Goal: Transaction & Acquisition: Purchase product/service

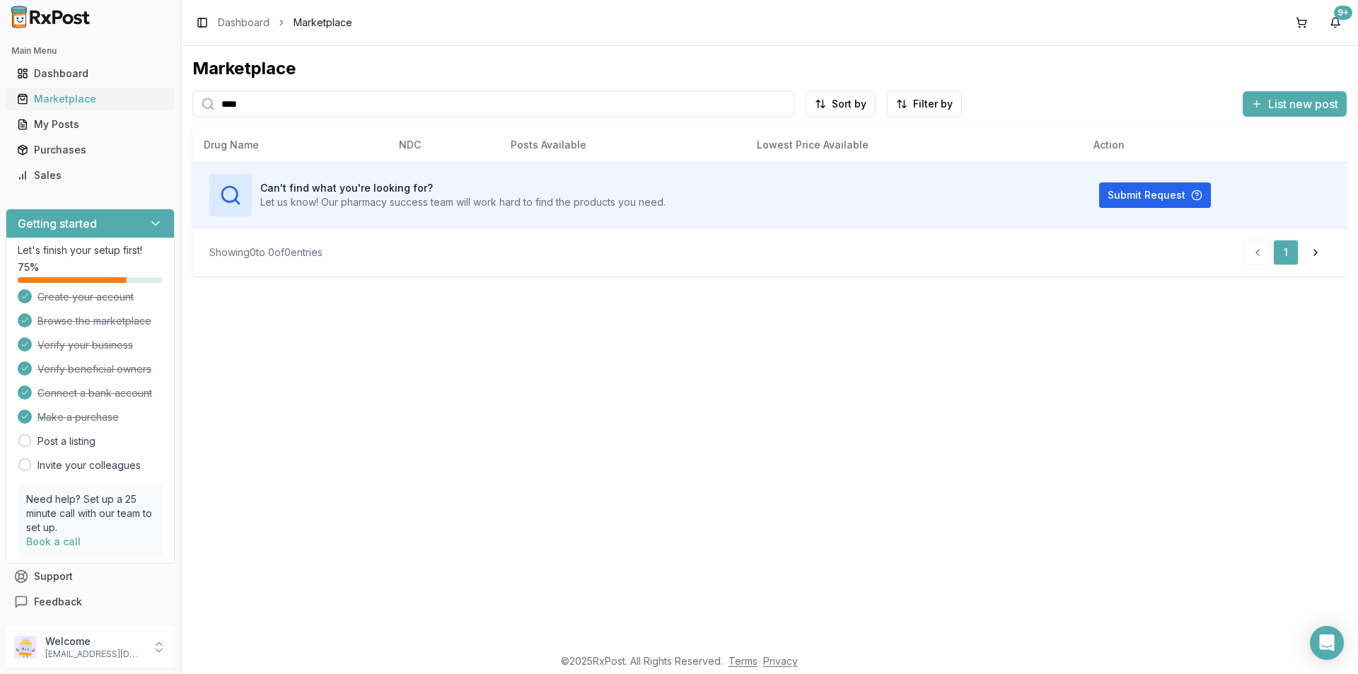
click at [47, 95] on div "Marketplace" at bounding box center [90, 99] width 146 height 14
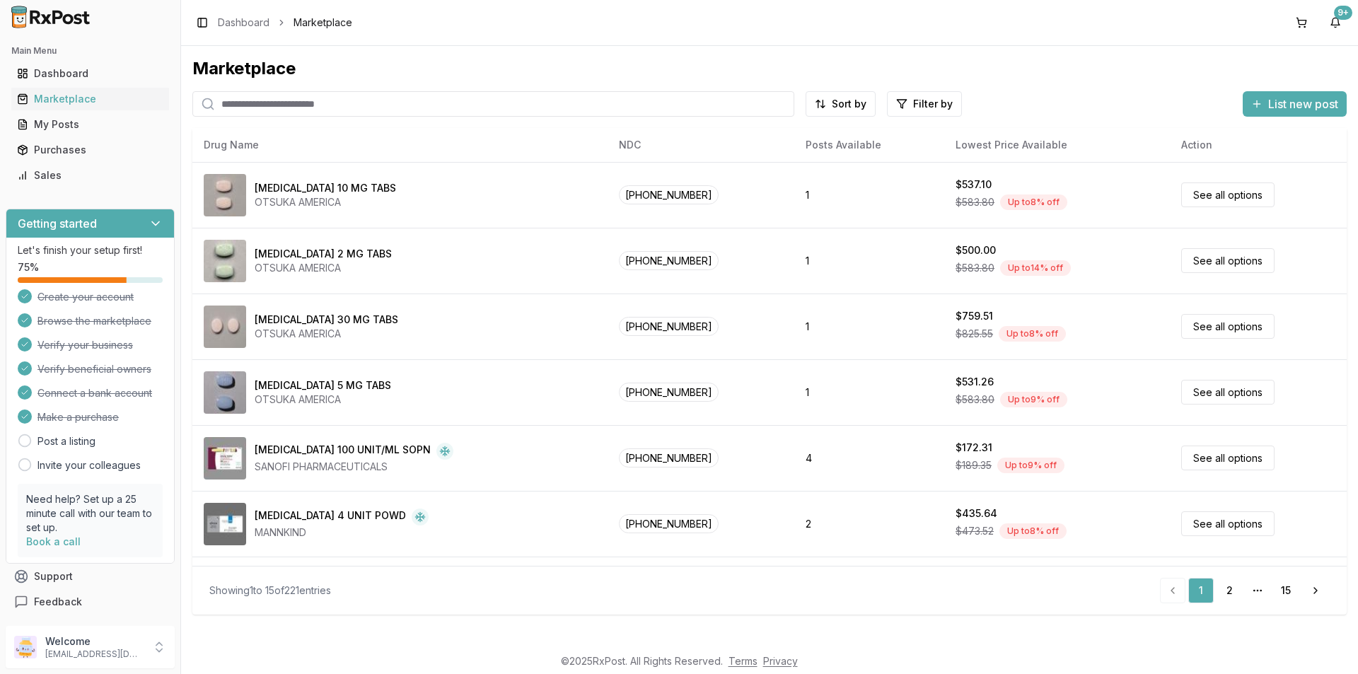
click at [243, 105] on input "search" at bounding box center [493, 103] width 602 height 25
type input "******"
